Goal: Transaction & Acquisition: Obtain resource

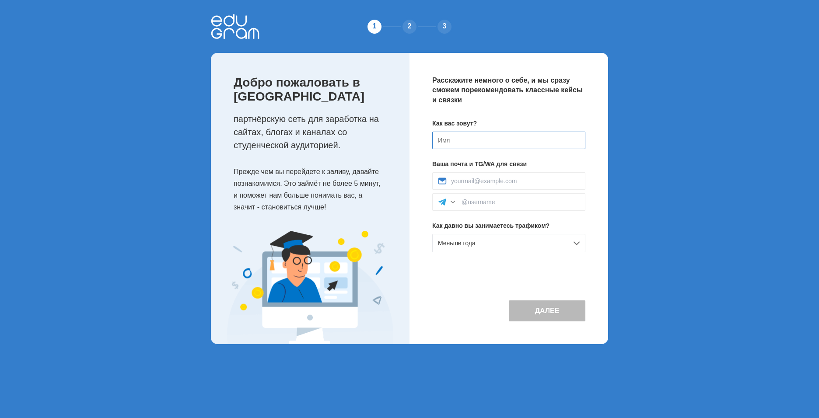
click at [456, 137] on input at bounding box center [508, 140] width 153 height 17
type input "Игорь"
click at [500, 182] on input at bounding box center [515, 181] width 129 height 7
type input "Drozhzhin.twin@gmail.com"
click at [511, 203] on input at bounding box center [521, 202] width 118 height 7
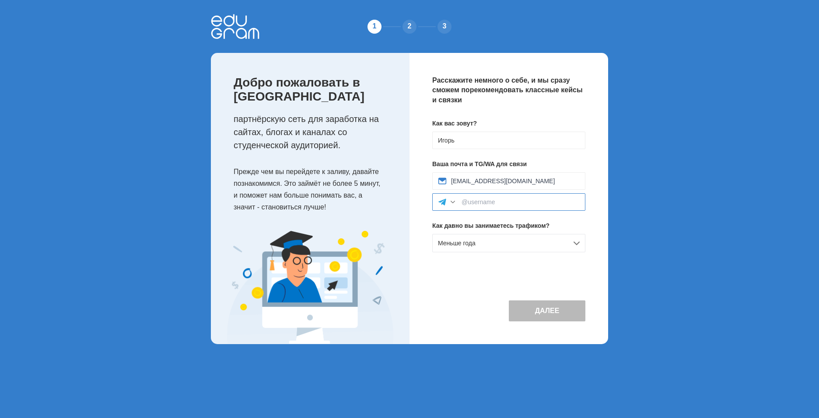
type input """
type input "@DrozhzhinIgor"
click at [545, 308] on button "Далее" at bounding box center [547, 311] width 77 height 21
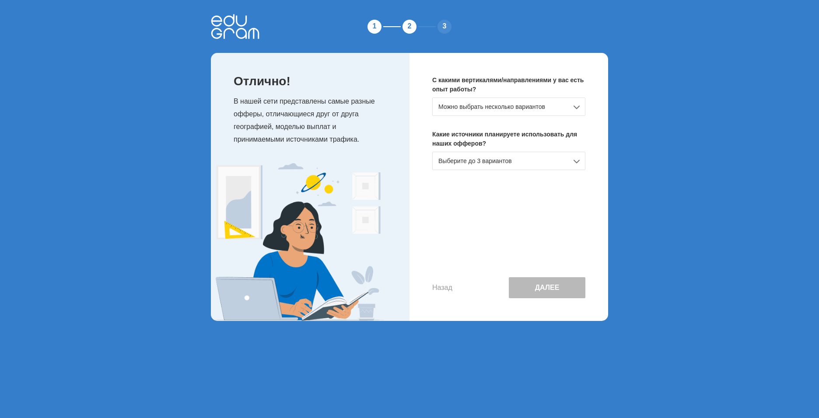
click at [577, 105] on div "Можно выбрать несколько вариантов" at bounding box center [508, 107] width 153 height 18
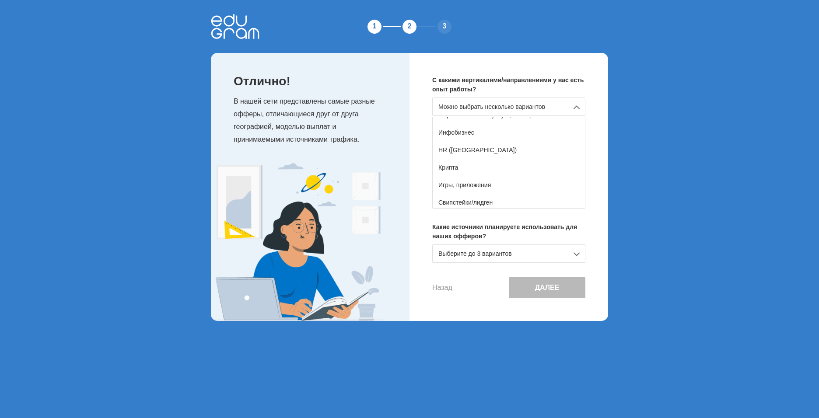
scroll to position [154, 0]
click at [510, 162] on div "Игры, приложения" at bounding box center [509, 164] width 152 height 17
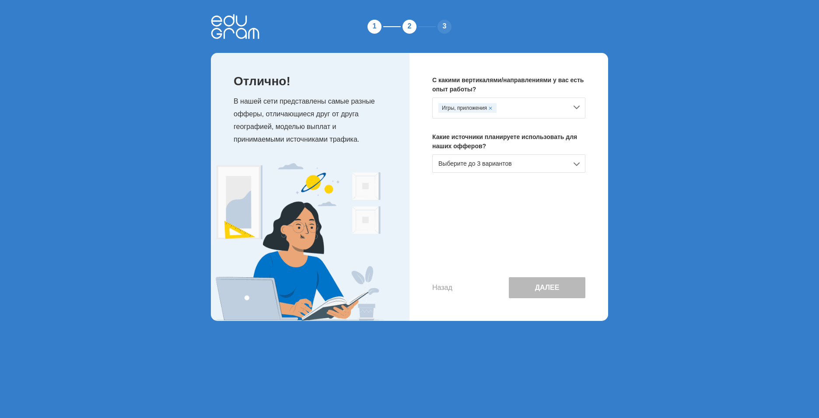
click at [578, 161] on div "Выберите до 3 вариантов" at bounding box center [508, 163] width 153 height 18
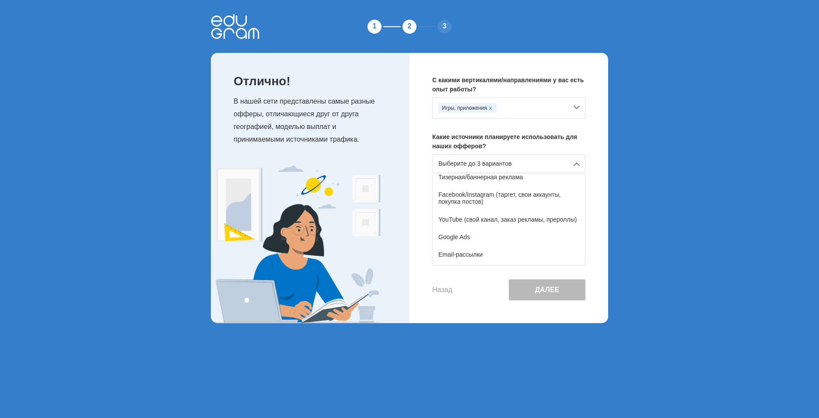
scroll to position [44, 0]
click at [521, 217] on div "YouTube (свой канал, заказ рекламы, прероллы)" at bounding box center [509, 216] width 152 height 17
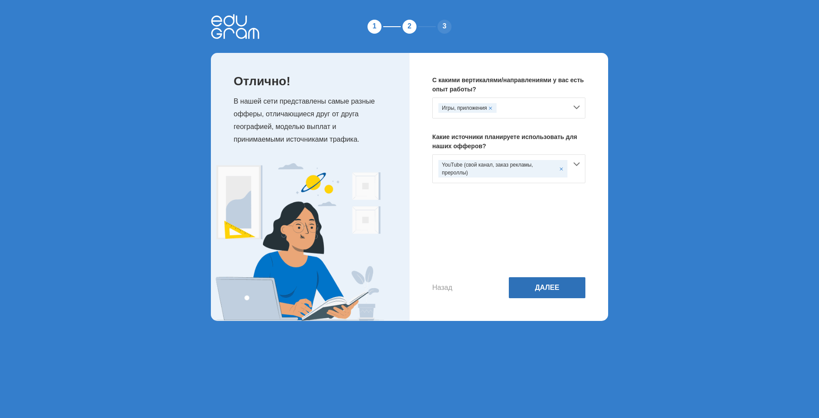
click at [547, 285] on button "Далее" at bounding box center [547, 287] width 77 height 21
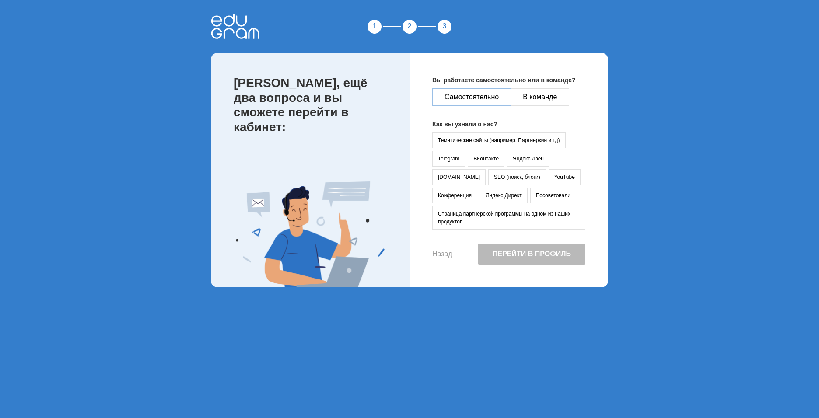
click at [466, 100] on button "Самостоятельно" at bounding box center [471, 96] width 79 height 17
click at [549, 178] on button "YouTube" at bounding box center [565, 177] width 32 height 16
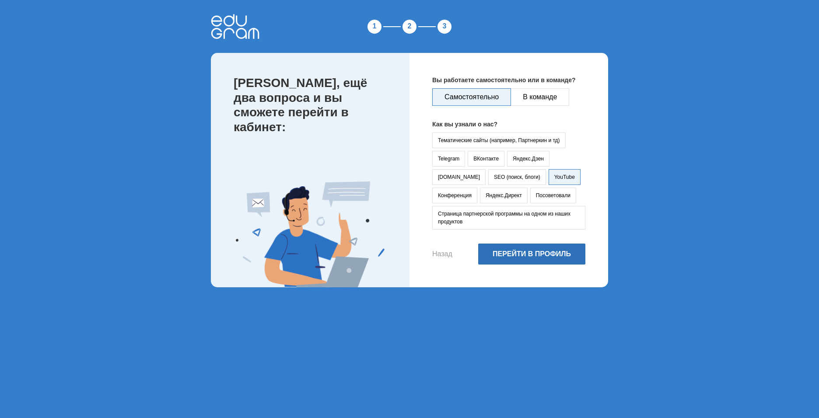
click at [534, 257] on button "Перейти в профиль" at bounding box center [531, 254] width 107 height 21
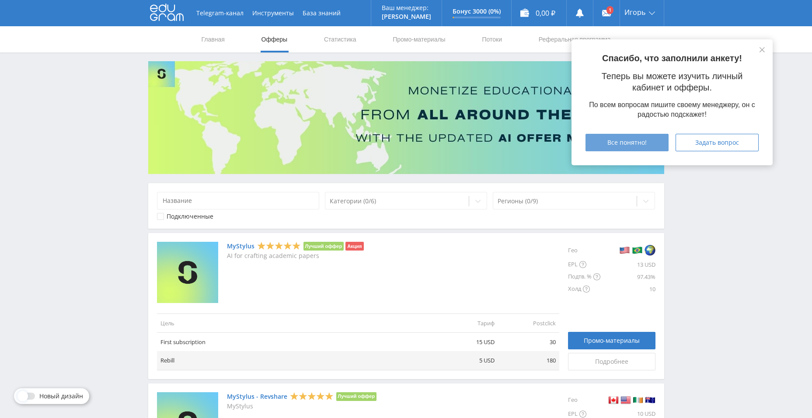
click at [635, 140] on span "Все понятно!" at bounding box center [627, 142] width 39 height 7
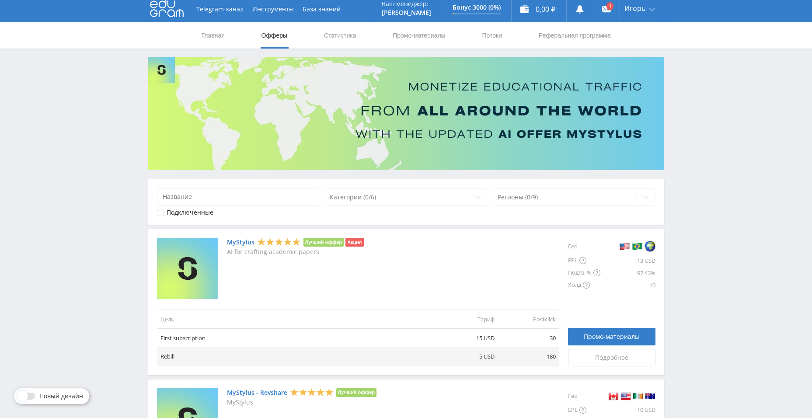
scroll to position [44, 0]
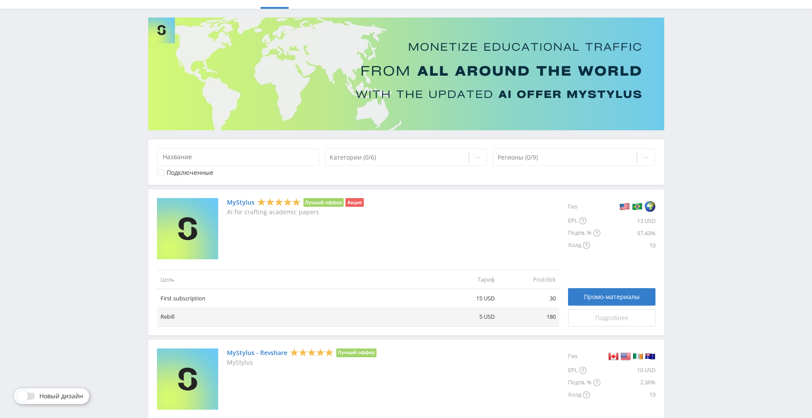
click at [612, 317] on span "Подробнее" at bounding box center [611, 318] width 33 height 7
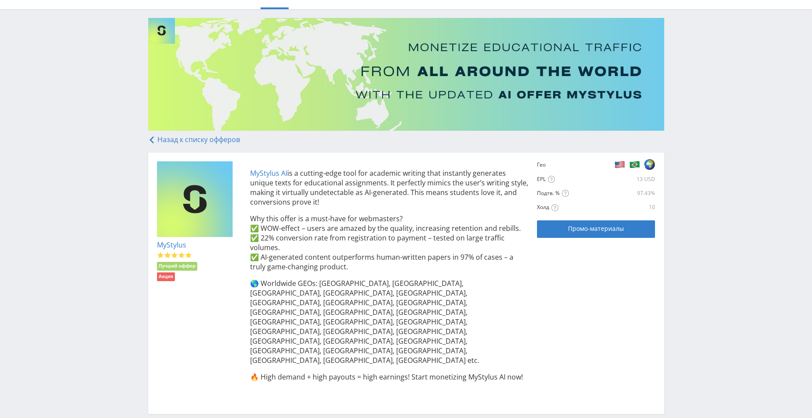
scroll to position [103, 0]
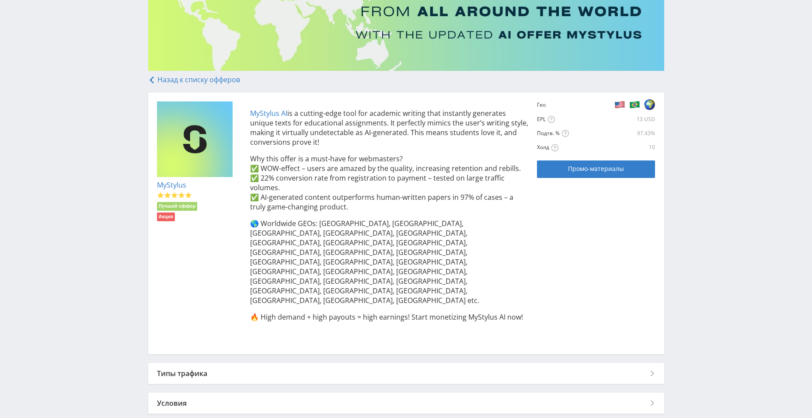
click at [651, 363] on div "Типы трафика" at bounding box center [406, 373] width 516 height 21
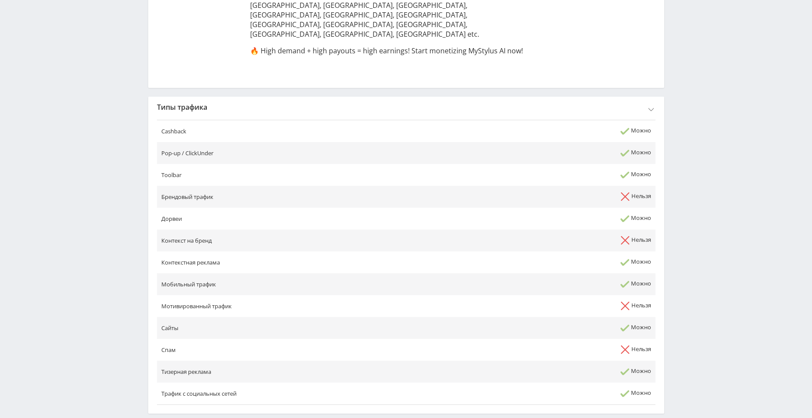
scroll to position [399, 0]
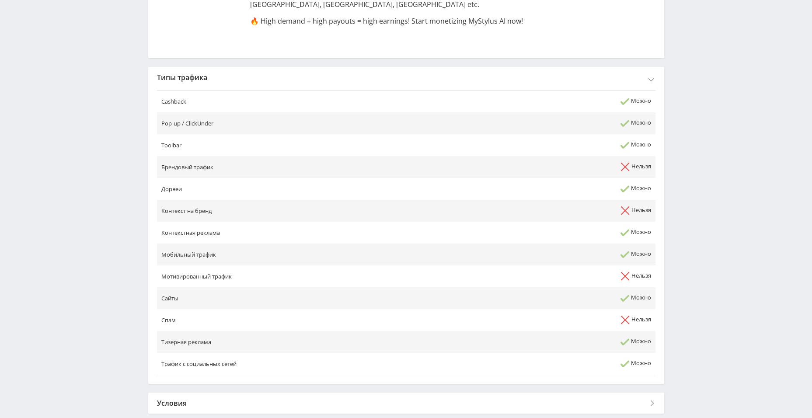
click at [647, 393] on div "Условия" at bounding box center [406, 403] width 516 height 21
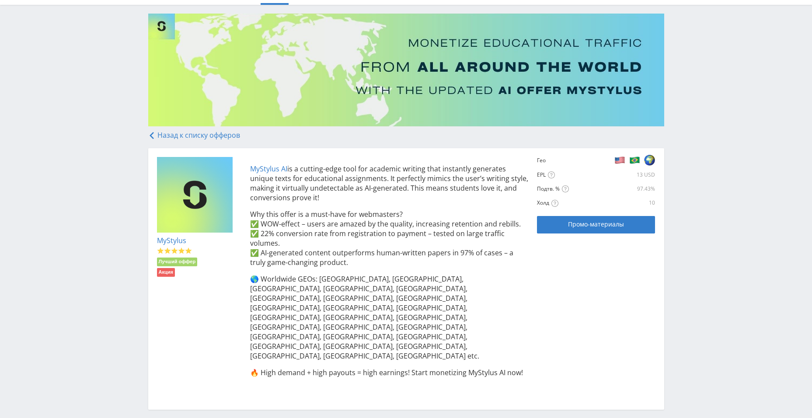
scroll to position [0, 0]
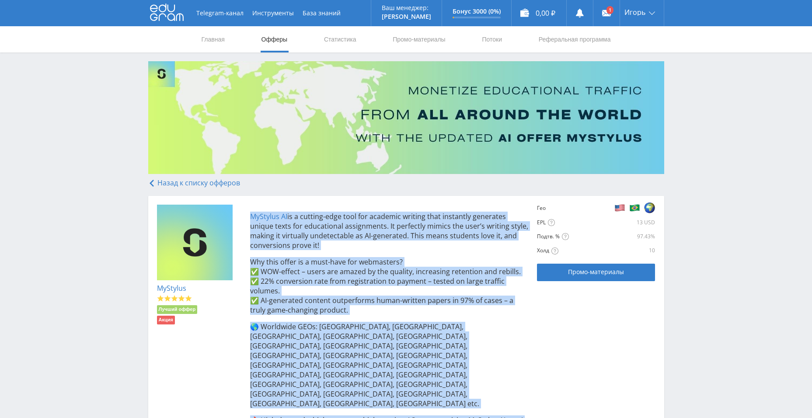
drag, startPoint x: 249, startPoint y: 215, endPoint x: 523, endPoint y: 381, distance: 319.8
click at [523, 381] on div "MyStylus AI is a cutting-edge tool for academic writing that instantly generate…" at bounding box center [384, 327] width 287 height 244
click at [555, 318] on div "MyStylus Лучший оффер Акция MyStylus AI is a cutting-edge tool for academic wri…" at bounding box center [406, 327] width 499 height 244
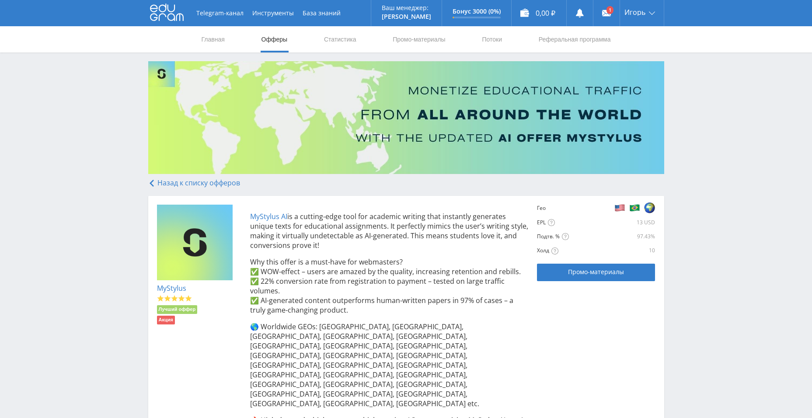
click at [159, 181] on link "Назад к списку офферов" at bounding box center [194, 183] width 92 height 10
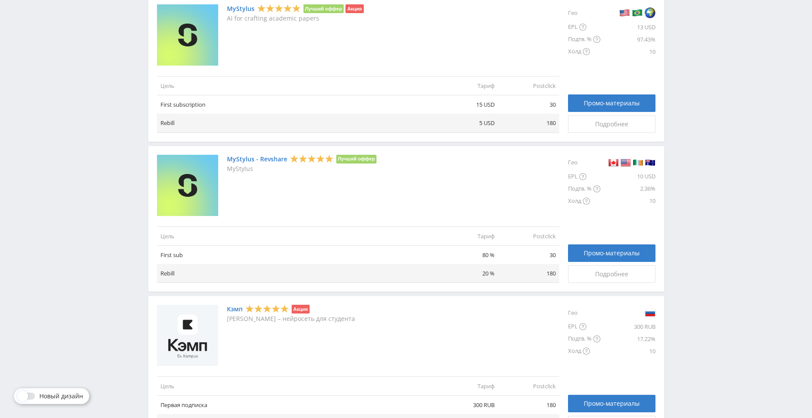
scroll to position [306, 0]
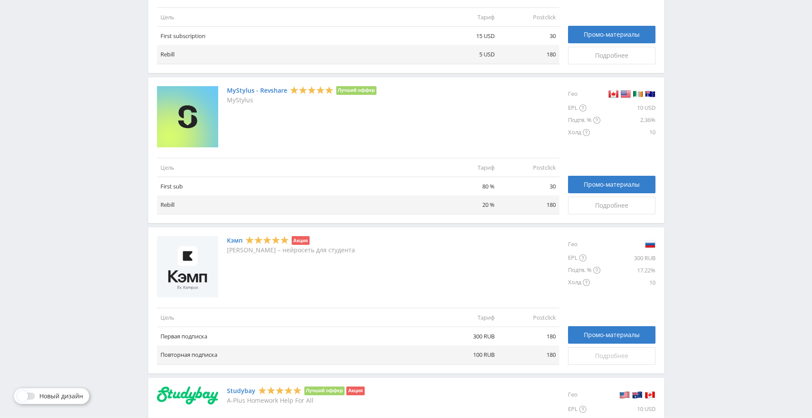
click at [613, 355] on span "Подробнее" at bounding box center [611, 356] width 33 height 7
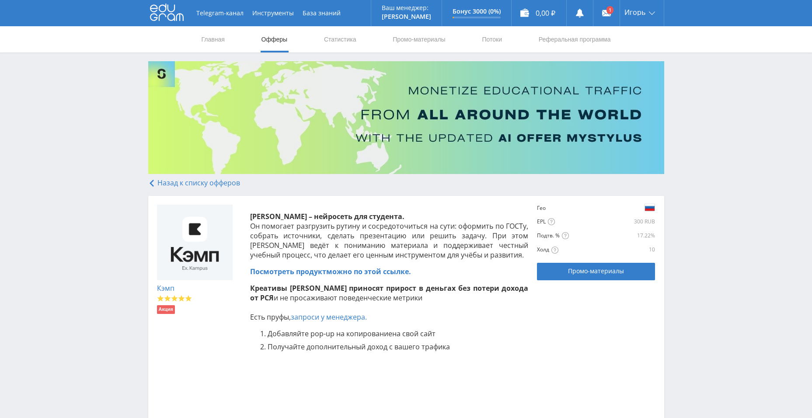
click at [326, 271] on link "Посмотреть продукт можно по этой ссылке." at bounding box center [330, 272] width 161 height 10
click at [578, 273] on span "Промо-материалы" at bounding box center [596, 271] width 56 height 7
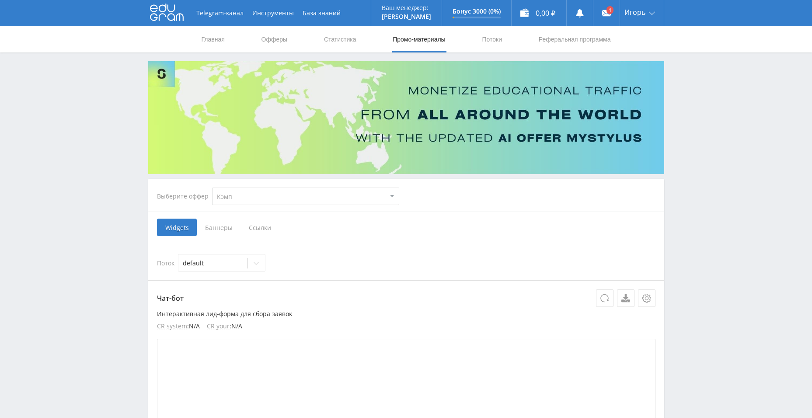
select select "340"
click at [391, 195] on select "MyStylus MyStylus - Revshare Кэмп Studybay Автор24 Studybay Brazil Study AI (Re…" at bounding box center [305, 196] width 187 height 17
click at [217, 228] on span "Баннеры" at bounding box center [219, 227] width 44 height 17
click at [0, 0] on input "Баннеры" at bounding box center [0, 0] width 0 height 0
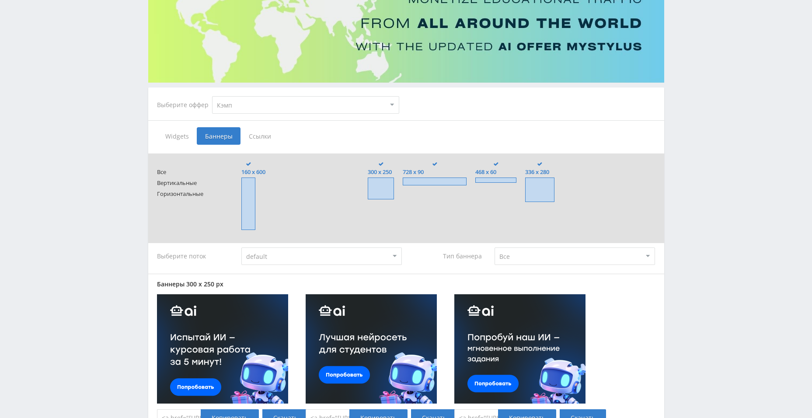
scroll to position [87, 0]
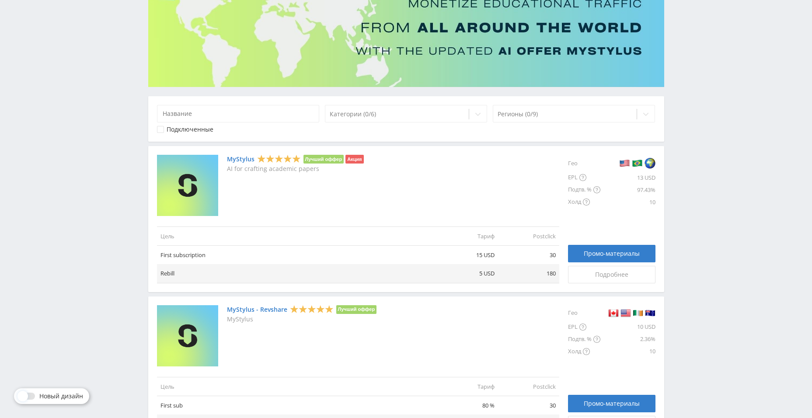
scroll to position [87, 0]
click at [649, 112] on div at bounding box center [645, 113] width 17 height 17
click at [649, 112] on icon at bounding box center [646, 113] width 7 height 7
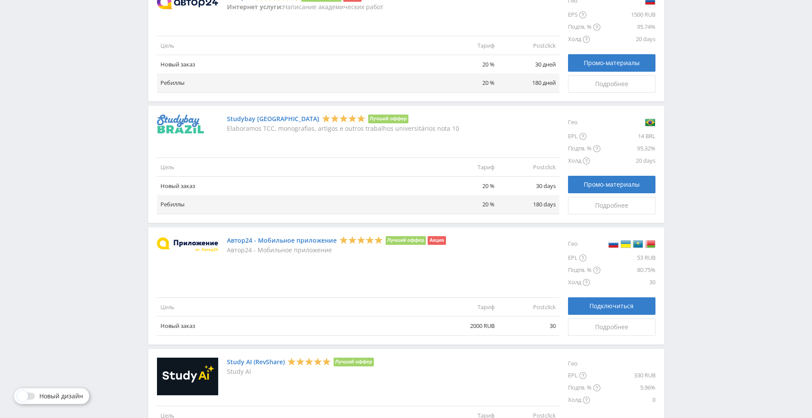
scroll to position [831, 0]
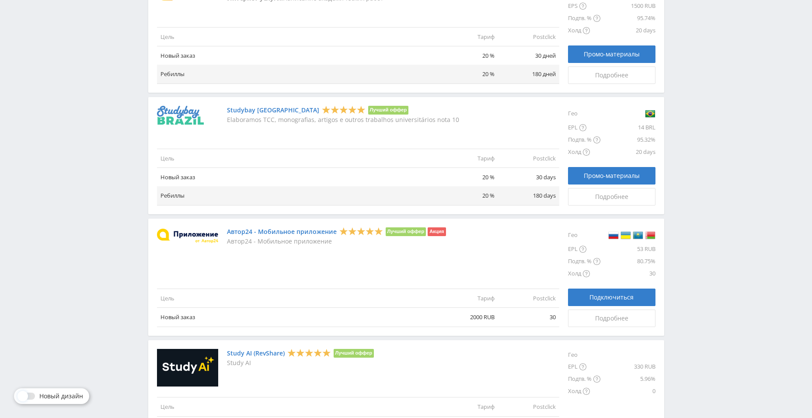
click at [267, 233] on link "Автор24 - Мобильное приложение" at bounding box center [282, 231] width 110 height 7
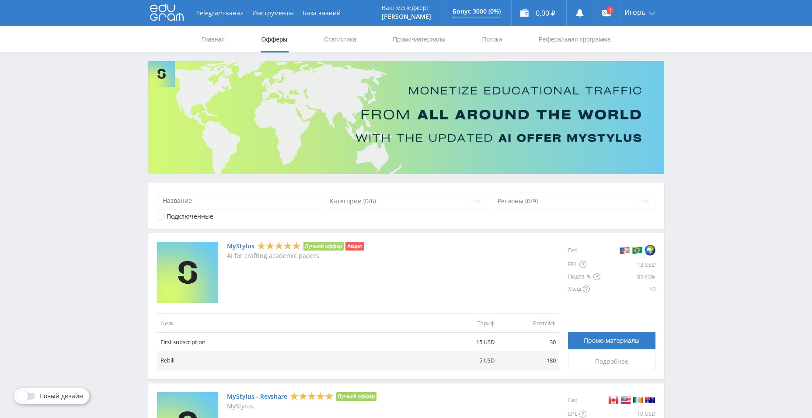
click at [236, 245] on link "MyStylus" at bounding box center [241, 246] width 28 height 7
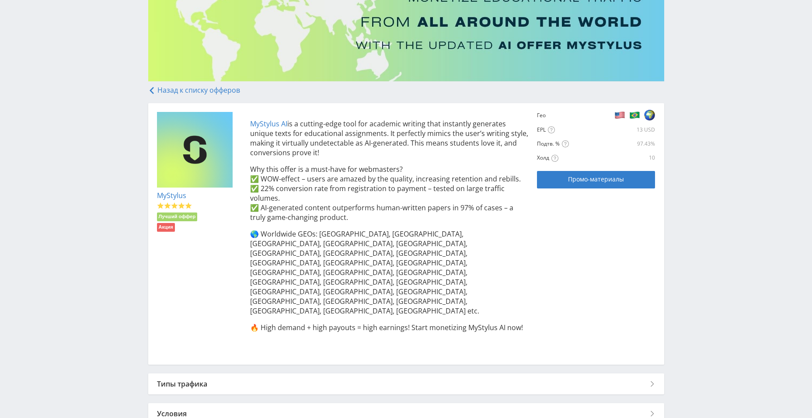
scroll to position [103, 0]
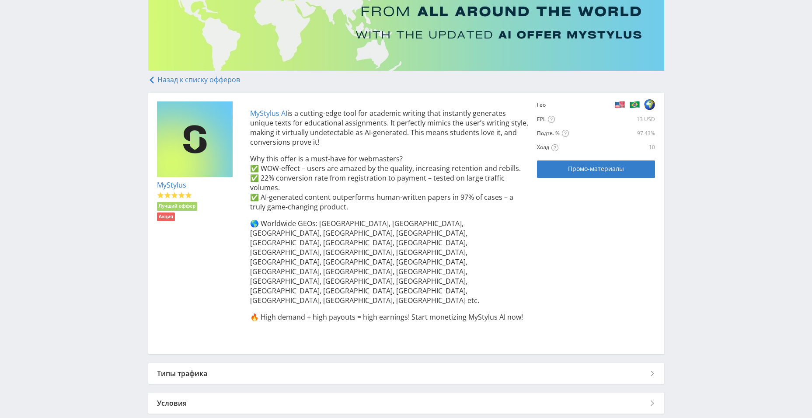
click at [573, 363] on div "Типы трафика" at bounding box center [406, 373] width 516 height 21
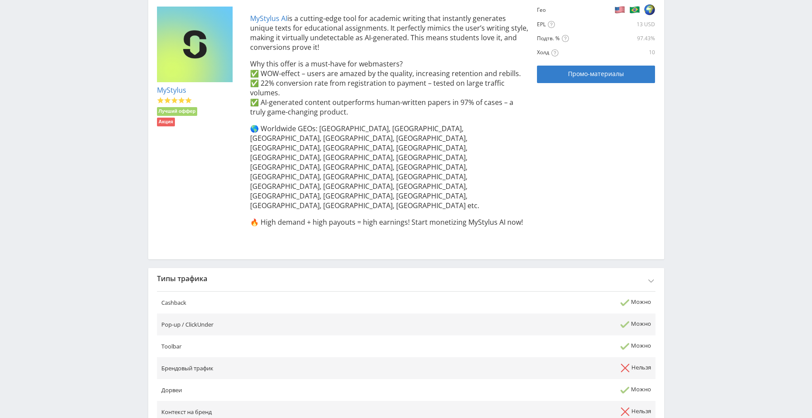
scroll to position [191, 0]
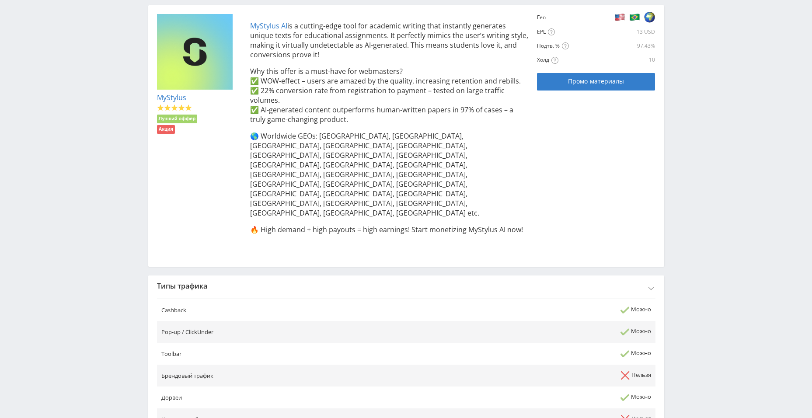
click at [653, 276] on div "Типы трафика" at bounding box center [406, 286] width 516 height 21
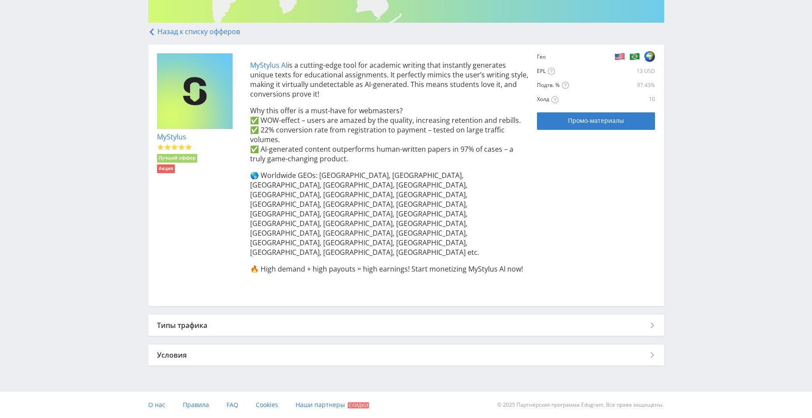
scroll to position [103, 0]
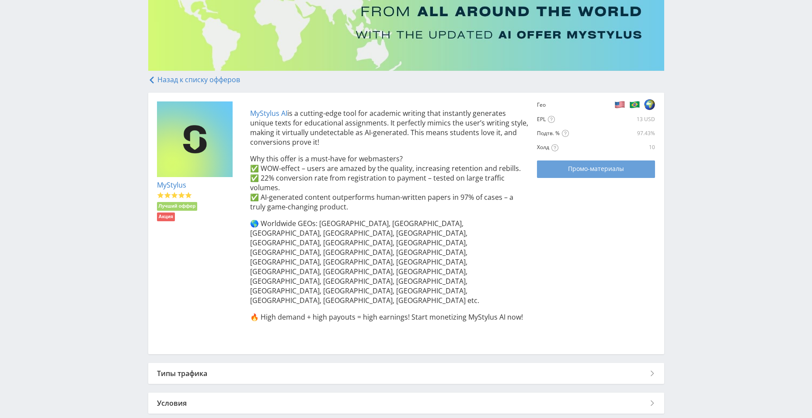
click at [645, 170] on link "Промо-материалы" at bounding box center [596, 169] width 118 height 17
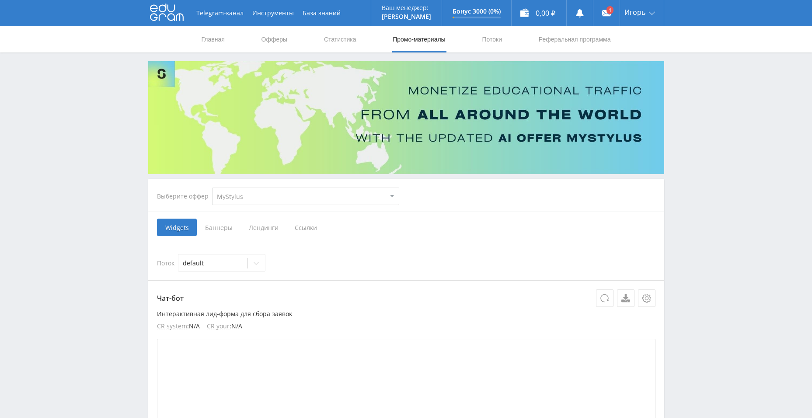
click at [223, 226] on span "Баннеры" at bounding box center [219, 227] width 44 height 17
click at [0, 0] on input "Баннеры" at bounding box center [0, 0] width 0 height 0
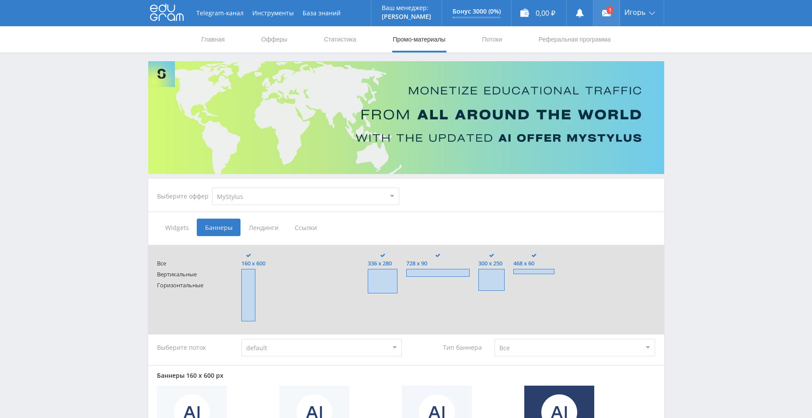
click at [604, 9] on icon at bounding box center [606, 13] width 9 height 9
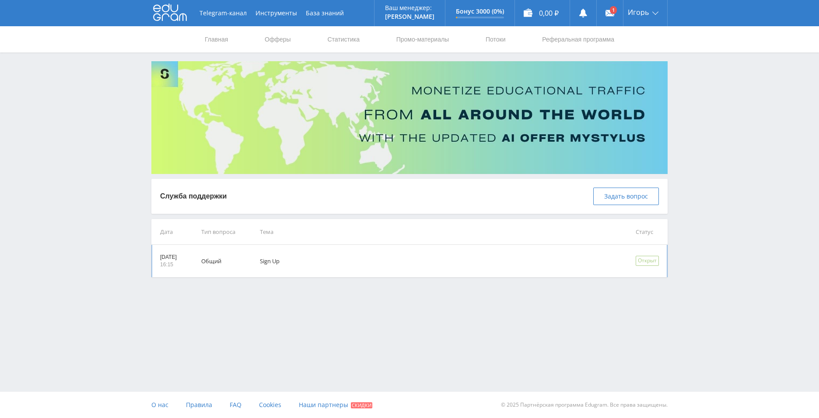
click at [348, 264] on td "Sign Up" at bounding box center [436, 261] width 376 height 32
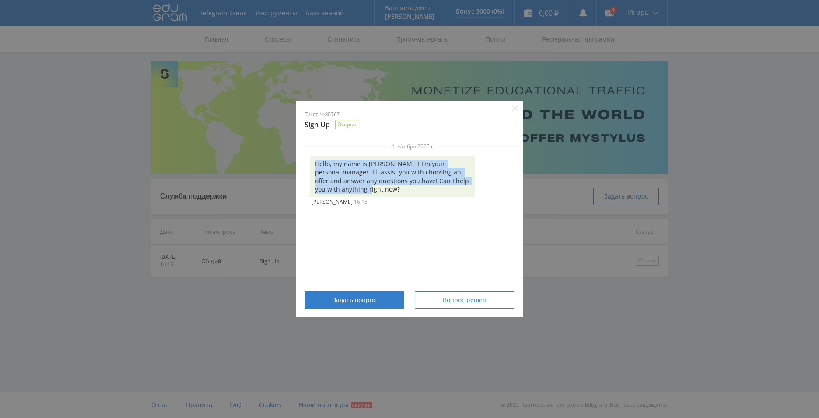
drag, startPoint x: 316, startPoint y: 163, endPoint x: 370, endPoint y: 189, distance: 59.1
click at [370, 189] on div "Hello, my name is [PERSON_NAME]! I'm your personal manager. I'll assist you wit…" at bounding box center [392, 176] width 165 height 41
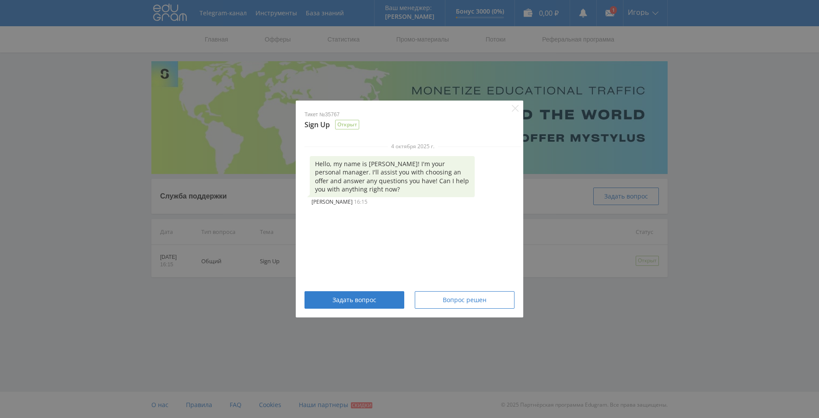
click at [424, 233] on div "4 октября 2025 г. Hello, my name is [PERSON_NAME]! I'm your personal manager. I…" at bounding box center [413, 212] width 234 height 138
click at [439, 343] on div "Тикет №35767 Sign Up Открыт 4 октября 2025 г. Hello, my name is [PERSON_NAME]! …" at bounding box center [409, 209] width 819 height 418
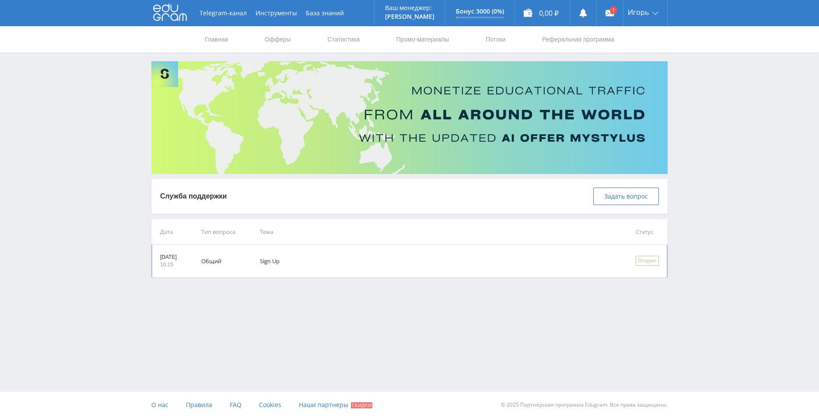
click at [388, 266] on td "Sign Up" at bounding box center [436, 261] width 376 height 32
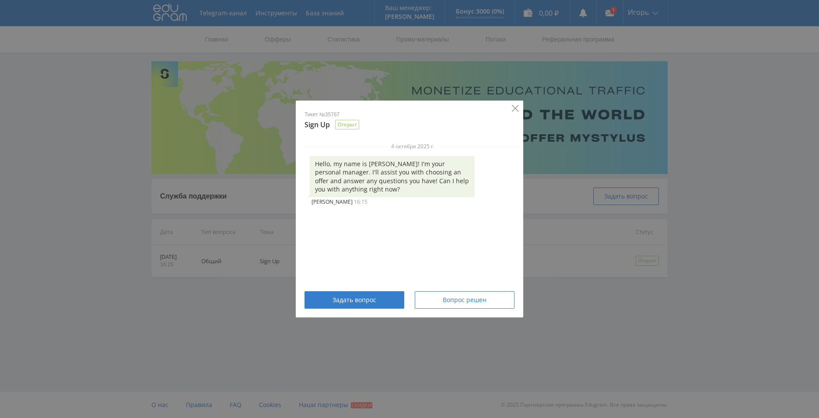
click at [515, 107] on icon "Close" at bounding box center [515, 108] width 7 height 7
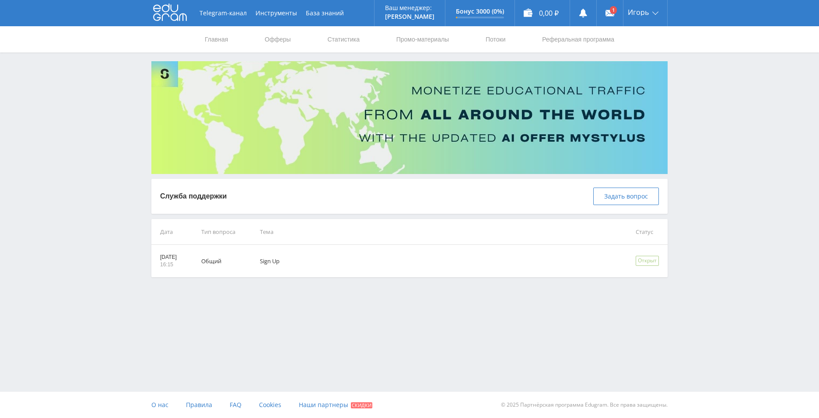
click at [328, 196] on div "Служба поддержки Задать вопрос" at bounding box center [409, 196] width 499 height 17
click at [283, 14] on button "Инструменты" at bounding box center [276, 13] width 50 height 26
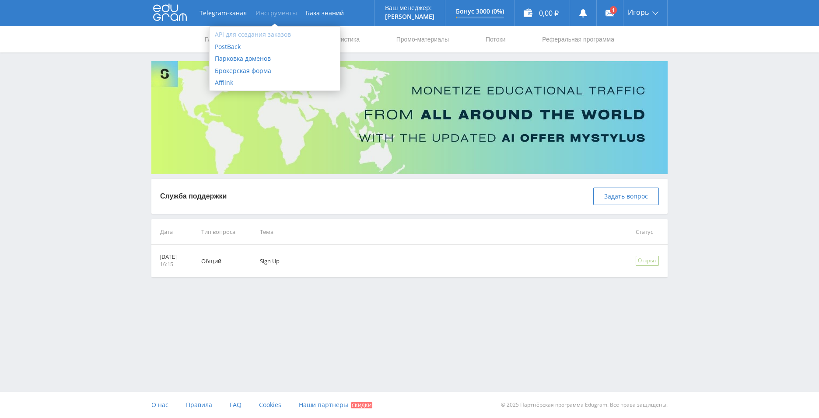
click at [274, 35] on link "API для создания заказов" at bounding box center [275, 34] width 130 height 12
click at [333, 8] on link "База знаний" at bounding box center [324, 13] width 47 height 26
